Goal: Transaction & Acquisition: Book appointment/travel/reservation

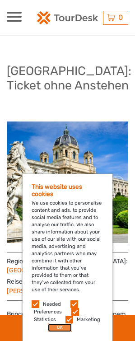
click at [56, 328] on button "OK" at bounding box center [60, 327] width 24 height 9
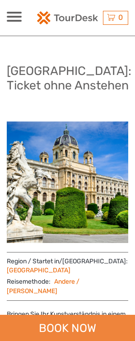
click at [74, 329] on div "BOOK NOW" at bounding box center [67, 328] width 135 height 26
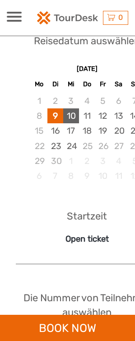
click at [75, 108] on div "10" at bounding box center [71, 115] width 16 height 15
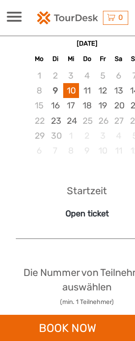
scroll to position [698, 0]
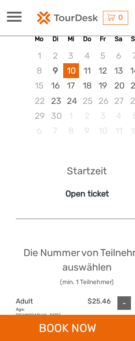
click at [47, 203] on div "Reisedatum auswählen September 2025 Mo Di Mi Do Fr Sa So 1 2 3 4 5 6 7 8 9 10 1…" at bounding box center [87, 238] width 160 height 542
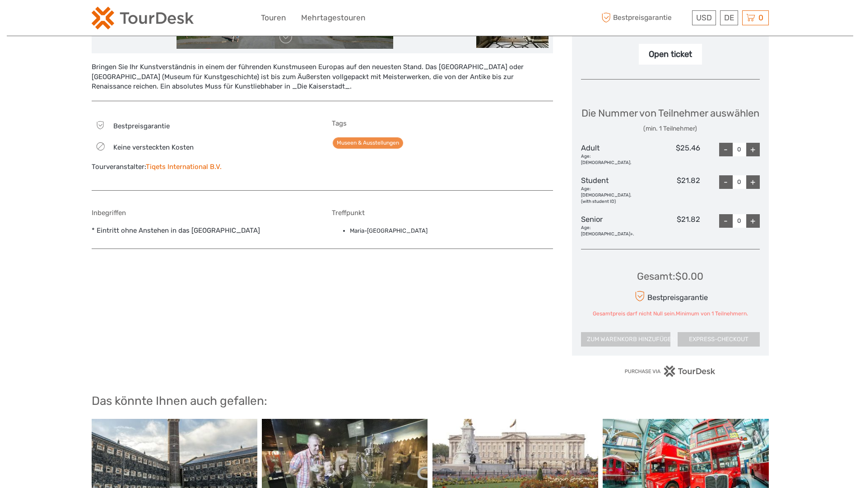
scroll to position [322, 0]
drag, startPoint x: 751, startPoint y: 165, endPoint x: 751, endPoint y: 176, distance: 10.8
click at [135, 157] on div "+" at bounding box center [754, 150] width 14 height 14
type input "1"
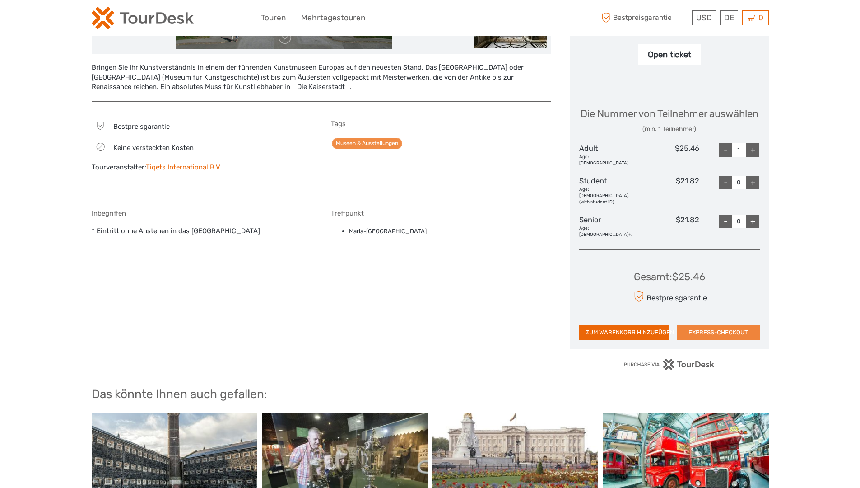
click at [135, 326] on button "EXPRESS-CHECKOUT" at bounding box center [718, 332] width 83 height 15
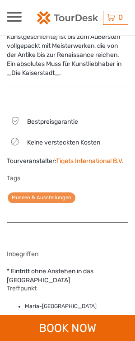
scroll to position [321, 0]
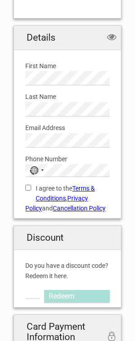
click at [36, 70] on label "First Name" at bounding box center [67, 66] width 84 height 10
click at [32, 65] on label "First Name" at bounding box center [67, 66] width 84 height 10
click at [33, 65] on label "First Name" at bounding box center [67, 66] width 84 height 10
click at [28, 187] on input "I agree to the Terms & Conditions , Privacy Policy and Cancellation Policy" at bounding box center [28, 188] width 6 height 6
checkbox input "true"
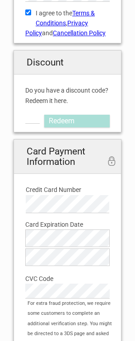
scroll to position [406, 0]
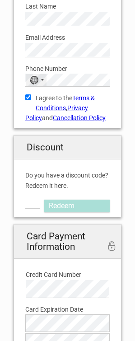
click at [38, 74] on div "No country selected" at bounding box center [36, 80] width 21 height 12
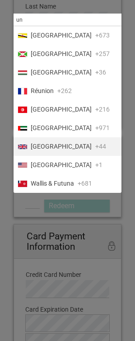
type input "un"
click at [63, 148] on span "United Kingdom" at bounding box center [61, 146] width 61 height 9
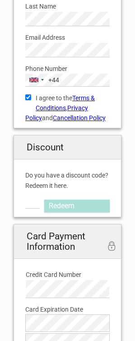
click at [66, 65] on label "Phone Number" at bounding box center [67, 69] width 84 height 10
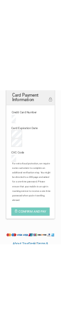
scroll to position [981, 0]
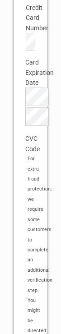
click at [29, 88] on label "Card Expiration Date" at bounding box center [30, 72] width 10 height 30
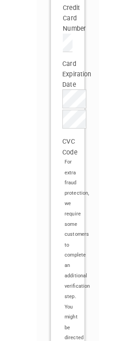
scroll to position [633, 0]
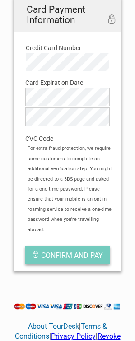
click at [56, 251] on span "Confirm and pay" at bounding box center [72, 255] width 62 height 9
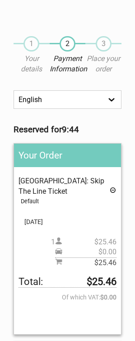
scroll to position [316, 0]
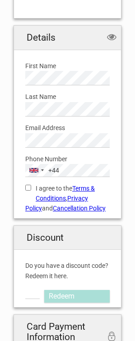
click at [28, 188] on input "I agree to the Terms & Conditions , Privacy Policy and Cancellation Policy" at bounding box center [28, 188] width 6 height 6
checkbox input "true"
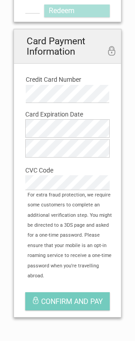
scroll to position [587, 0]
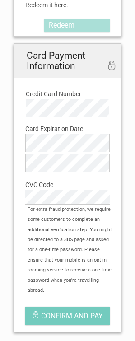
click at [65, 65] on h2 "Card Payment Information secure payment 256bit encryption" at bounding box center [67, 61] width 107 height 34
click at [62, 61] on h2 "Card Payment Information secure payment 256bit encryption" at bounding box center [67, 61] width 107 height 34
click at [37, 183] on label "CVC Code" at bounding box center [67, 185] width 84 height 10
click at [56, 189] on label "CVC Code" at bounding box center [67, 185] width 84 height 10
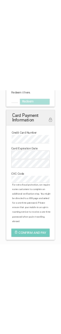
scroll to position [865, 0]
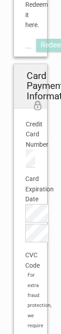
drag, startPoint x: 11, startPoint y: 310, endPoint x: 17, endPoint y: 311, distance: 5.4
click at [11, 310] on div "Details we protect your privacy First Name Please provide us with your name. La…" at bounding box center [30, 196] width 47 height 1197
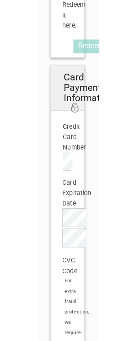
scroll to position [587, 0]
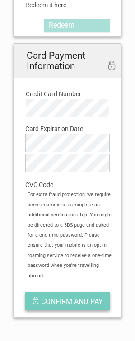
click at [101, 297] on span "Confirm and pay" at bounding box center [72, 301] width 62 height 9
